Goal: Check status: Check status

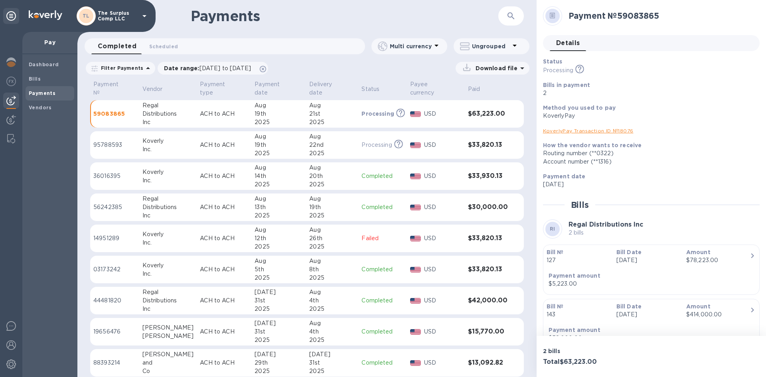
click at [231, 203] on p "ACH to ACH" at bounding box center [224, 207] width 48 height 8
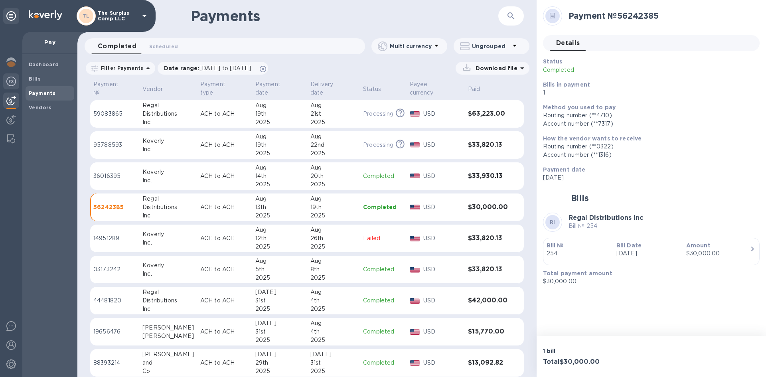
click at [15, 79] on img at bounding box center [11, 82] width 10 height 10
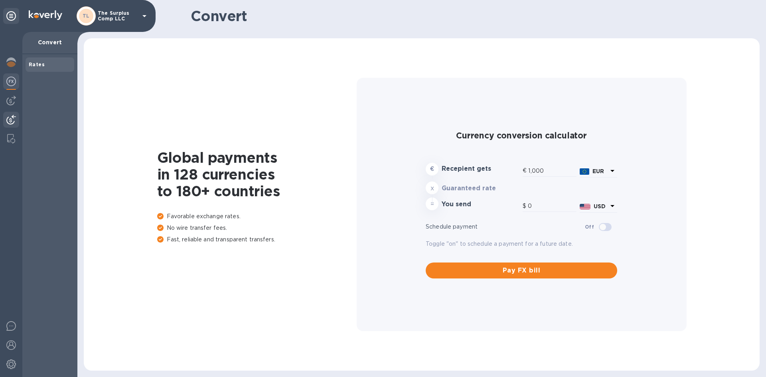
click at [10, 107] on div at bounding box center [11, 101] width 16 height 16
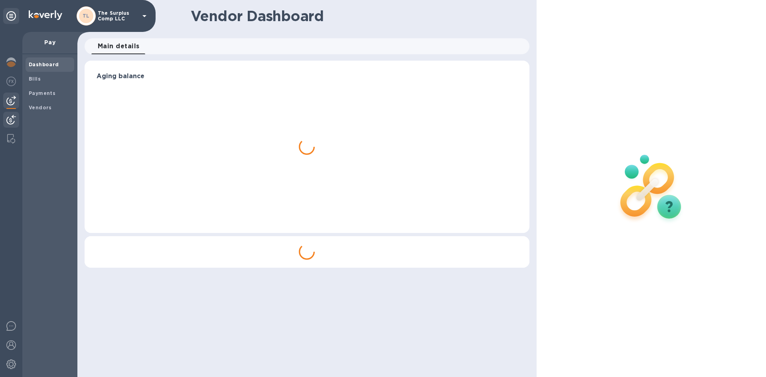
click at [11, 122] on img at bounding box center [11, 120] width 10 height 10
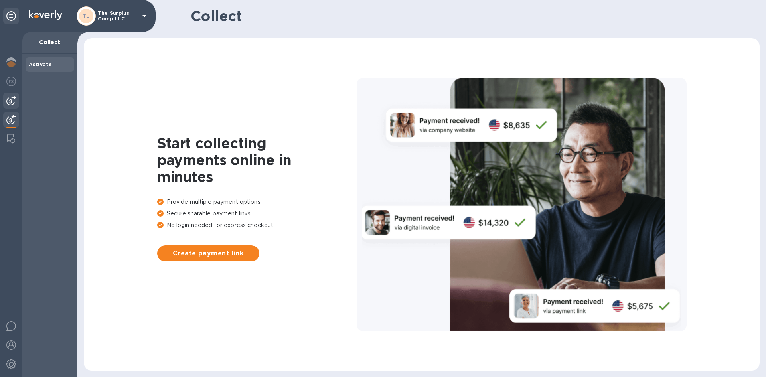
click at [6, 105] on div at bounding box center [11, 101] width 16 height 16
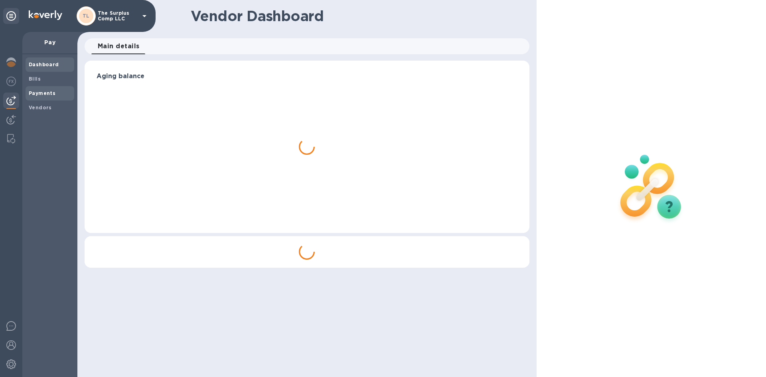
click at [51, 87] on div "Payments" at bounding box center [50, 93] width 49 height 14
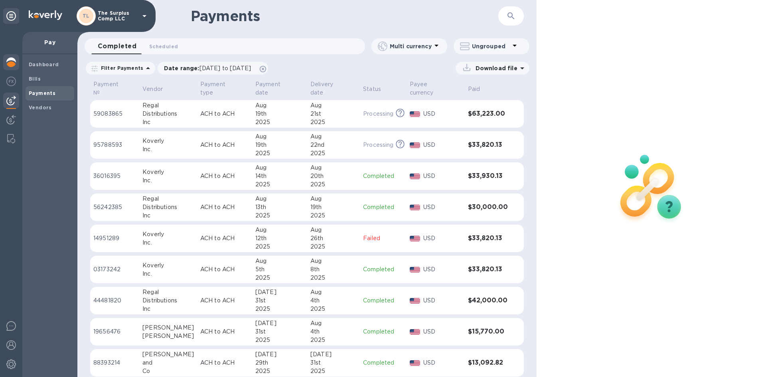
click at [16, 56] on div at bounding box center [11, 63] width 16 height 18
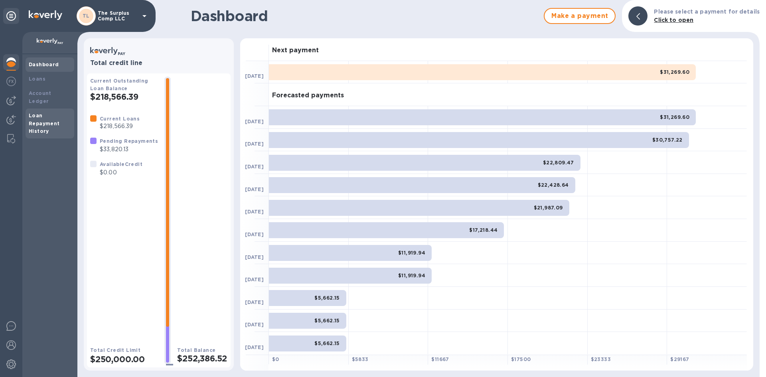
click at [54, 112] on div "Loan Repayment History" at bounding box center [50, 124] width 42 height 24
